Goal: Task Accomplishment & Management: Use online tool/utility

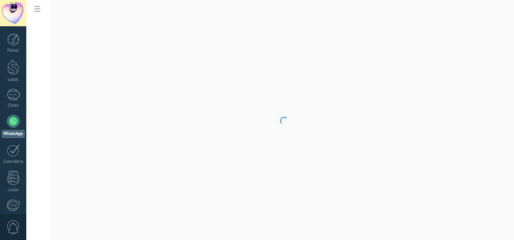
click at [12, 124] on div at bounding box center [13, 121] width 13 height 13
click at [11, 121] on div at bounding box center [13, 121] width 13 height 13
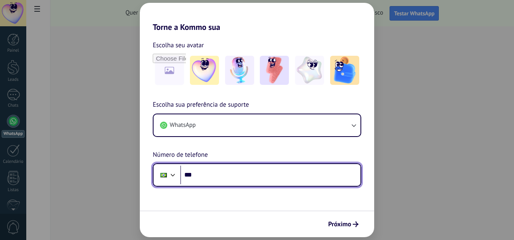
click at [237, 171] on input "***" at bounding box center [270, 175] width 180 height 19
type input "**********"
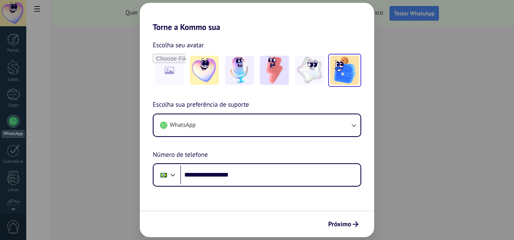
click at [354, 75] on img at bounding box center [344, 70] width 29 height 29
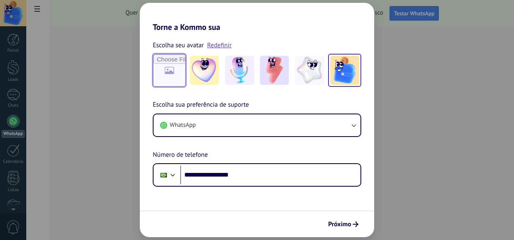
click at [170, 71] on input "file" at bounding box center [170, 71] width 32 height 32
click at [344, 224] on span "Próximo" at bounding box center [339, 225] width 23 height 6
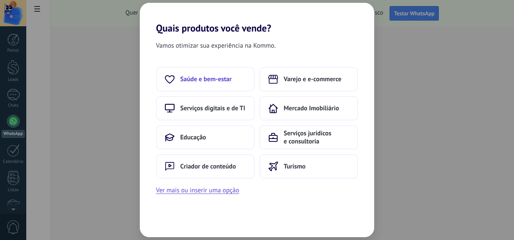
click at [184, 83] on button "Saúde e bem-estar" at bounding box center [205, 79] width 99 height 24
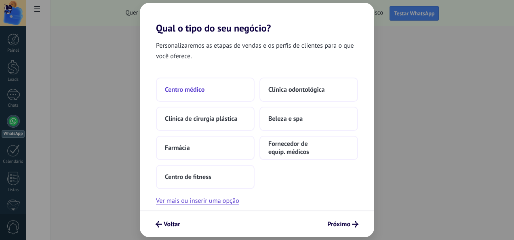
click at [195, 96] on button "Centro médico" at bounding box center [205, 90] width 99 height 24
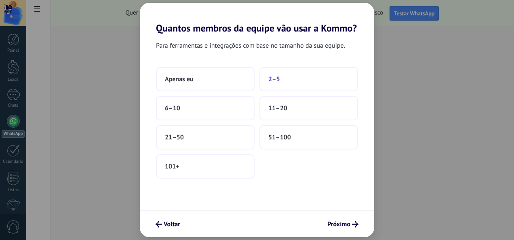
click at [294, 75] on button "2–5" at bounding box center [309, 79] width 99 height 24
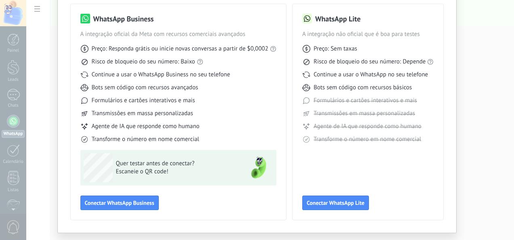
scroll to position [62, 0]
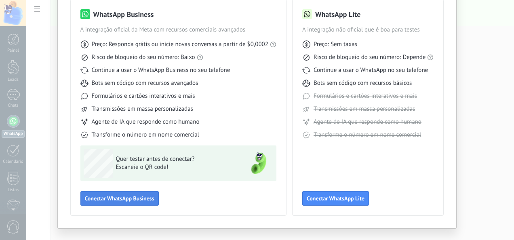
click at [127, 196] on span "Conectar WhatsApp Business" at bounding box center [120, 199] width 70 height 6
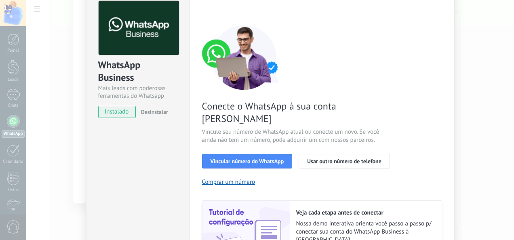
scroll to position [40, 0]
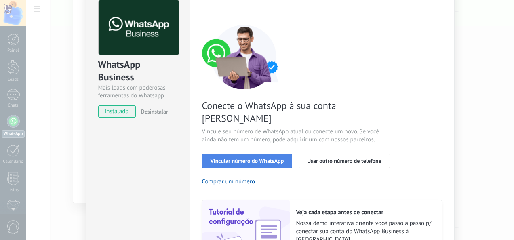
click at [241, 158] on span "Vincular número do WhatsApp" at bounding box center [248, 161] width 74 height 6
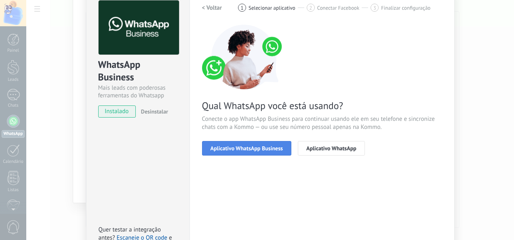
click at [251, 150] on span "Aplicativo WhatsApp Business" at bounding box center [247, 149] width 72 height 6
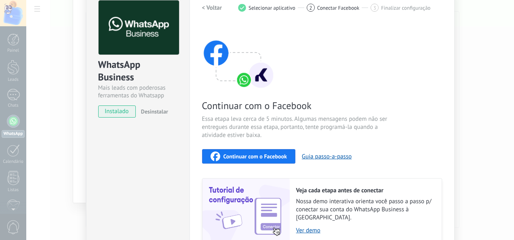
click at [238, 158] on span "Continuar com o Facebook" at bounding box center [255, 157] width 63 height 6
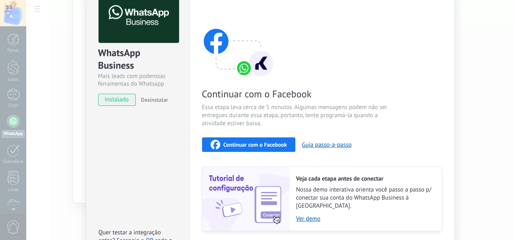
scroll to position [53, 0]
click at [252, 142] on span "Continuar com o Facebook" at bounding box center [255, 145] width 63 height 6
